Goal: Find specific page/section: Find specific page/section

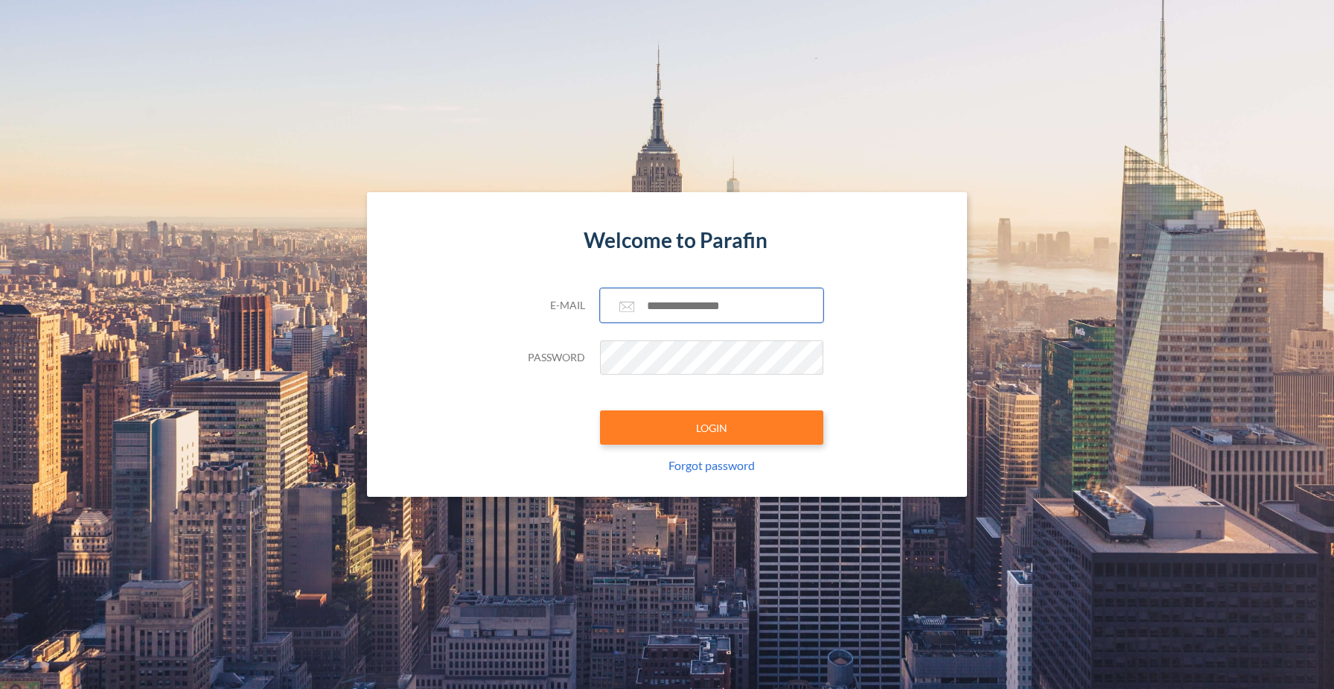
click at [697, 313] on input "text" at bounding box center [711, 305] width 223 height 34
type input "**********"
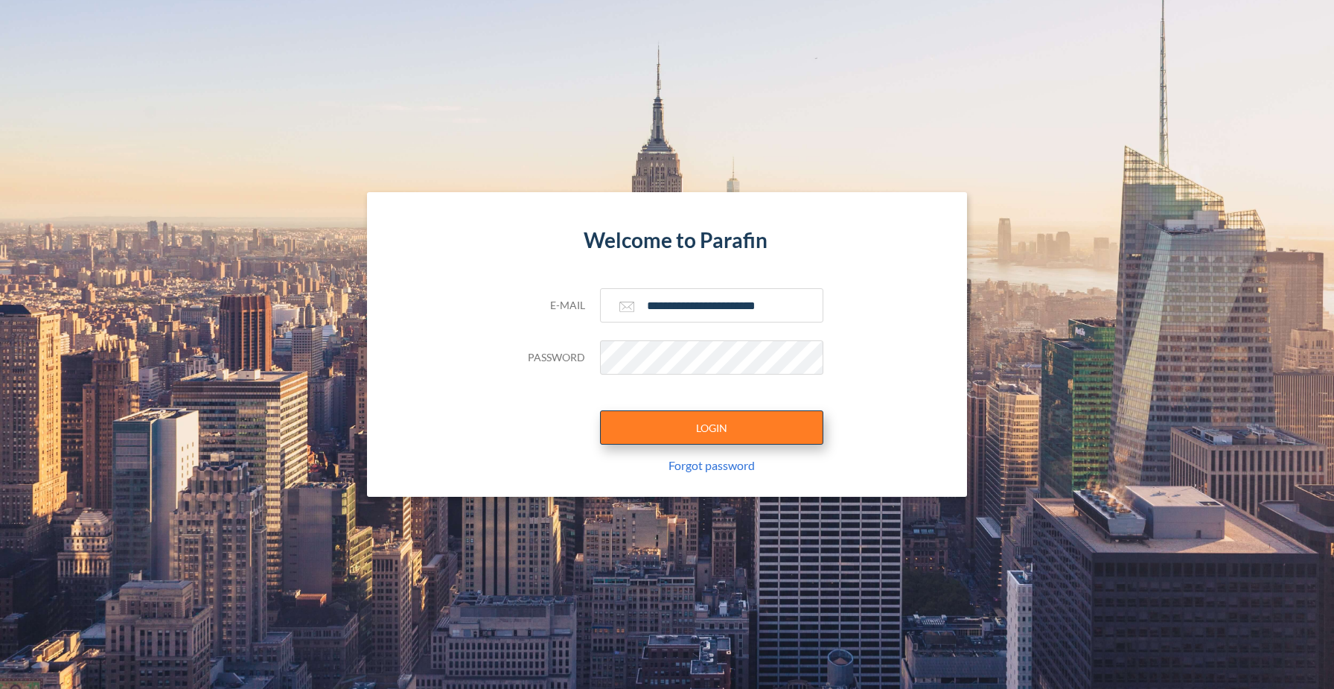
click at [714, 432] on button "LOGIN" at bounding box center [711, 427] width 223 height 34
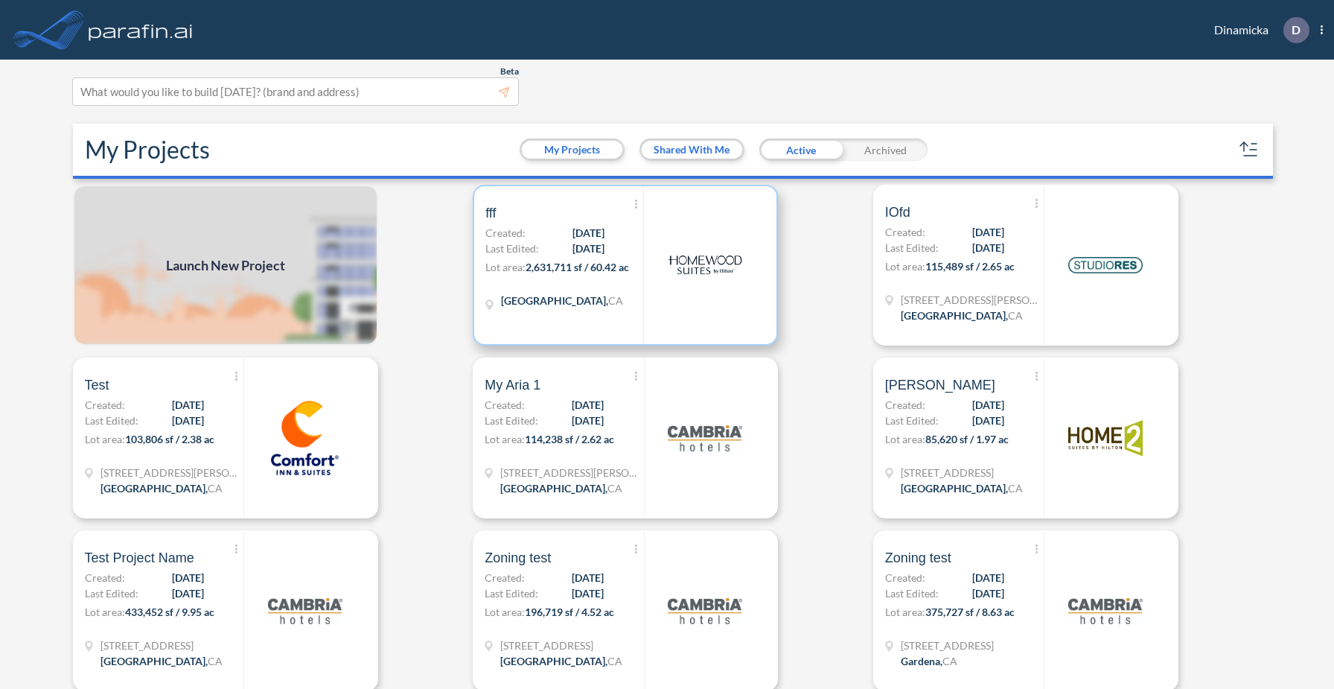
click at [621, 279] on p "Lot area: 2,631,711 sf / 60.42 ac" at bounding box center [564, 270] width 158 height 22
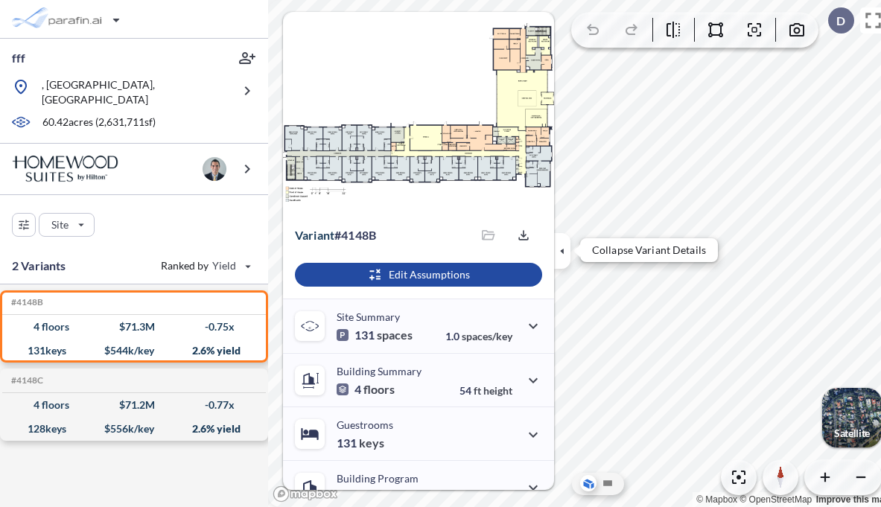
click at [555, 254] on icon "button" at bounding box center [562, 251] width 16 height 16
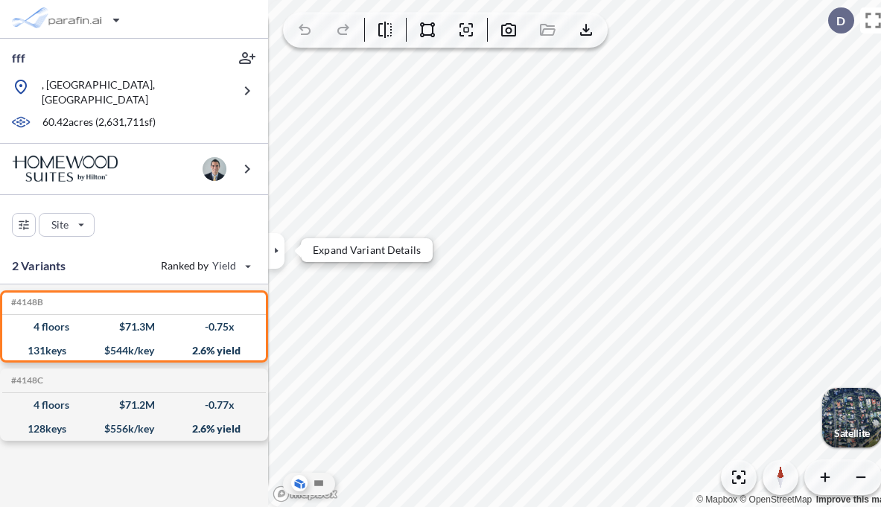
click at [276, 246] on icon "button" at bounding box center [276, 251] width 16 height 16
